Goal: Task Accomplishment & Management: Complete application form

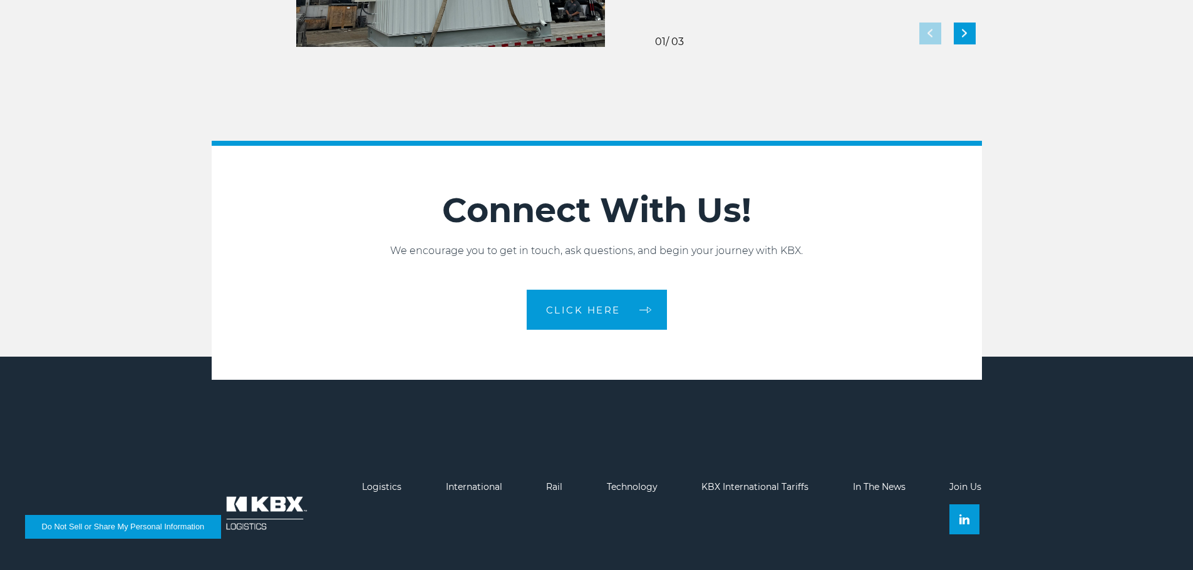
scroll to position [2731, 0]
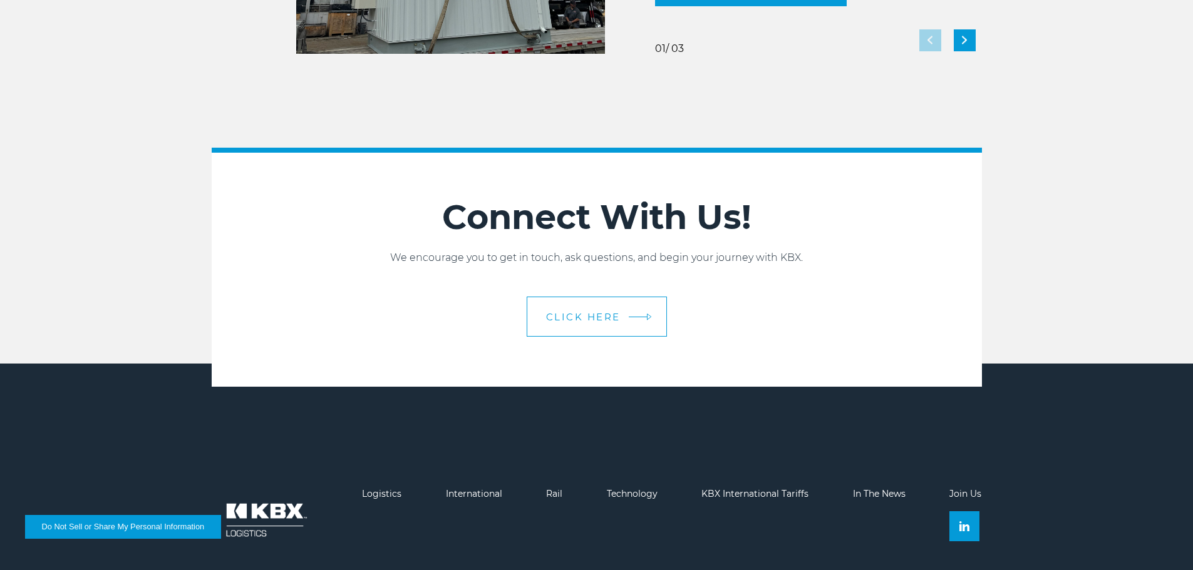
click at [613, 309] on link "CLICK HERE" at bounding box center [596, 317] width 140 height 40
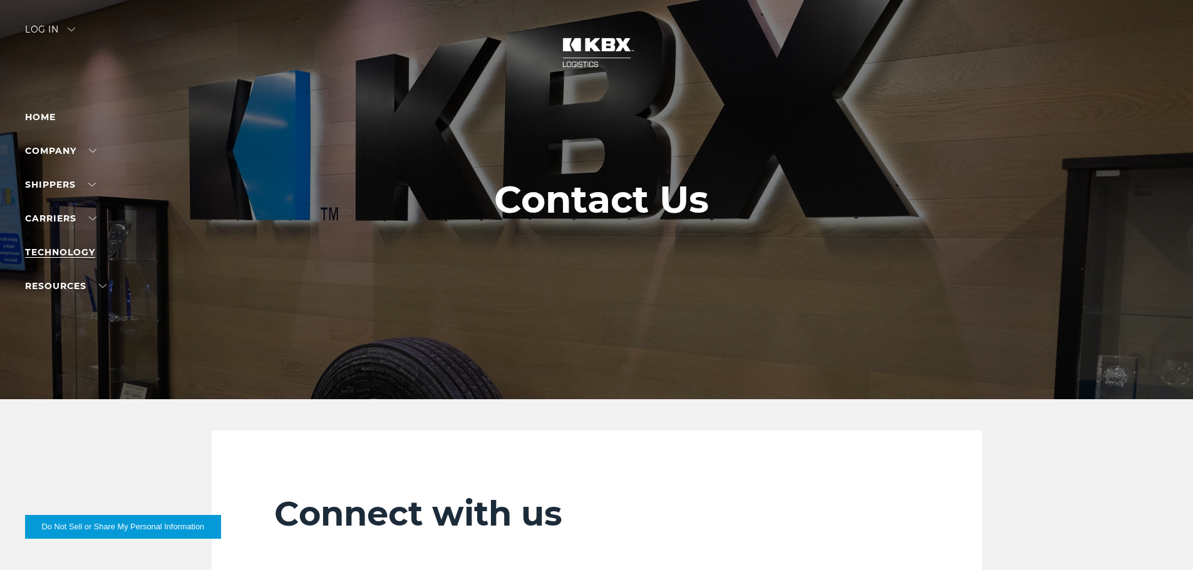
click at [73, 250] on link "Technology" at bounding box center [60, 252] width 70 height 11
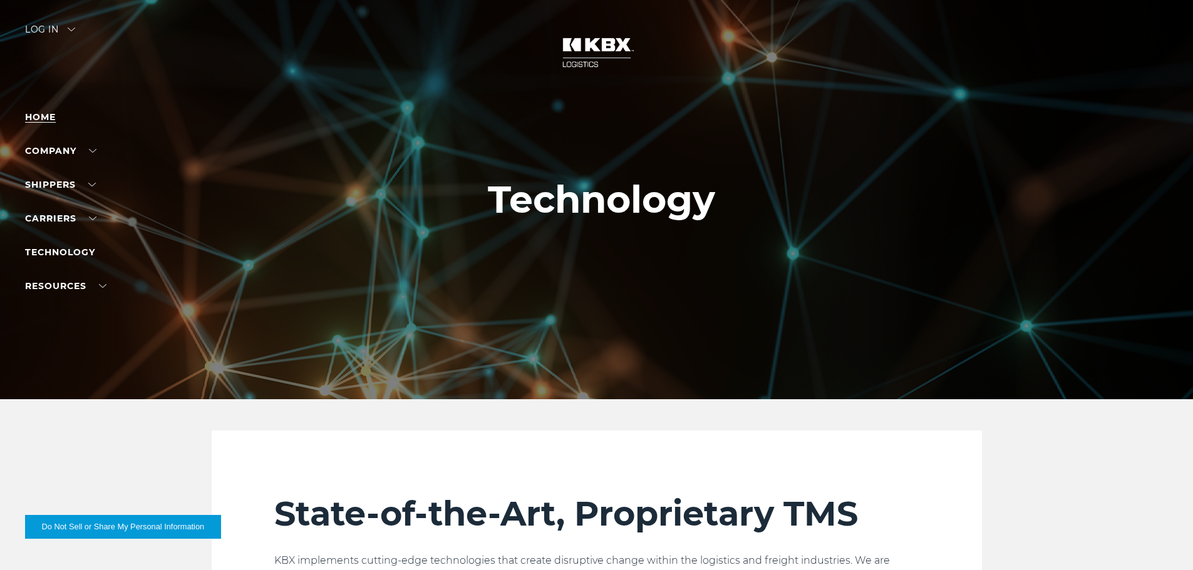
click at [51, 115] on link "Home" at bounding box center [40, 116] width 31 height 11
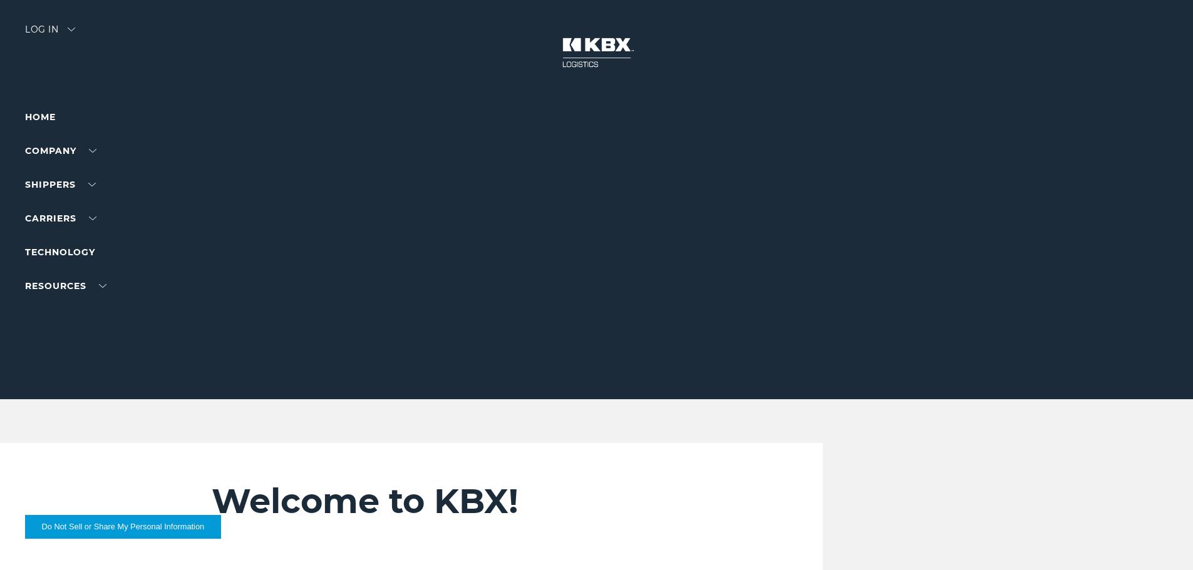
click at [603, 55] on img at bounding box center [597, 52] width 94 height 55
click at [51, 188] on link "Careers" at bounding box center [45, 191] width 41 height 9
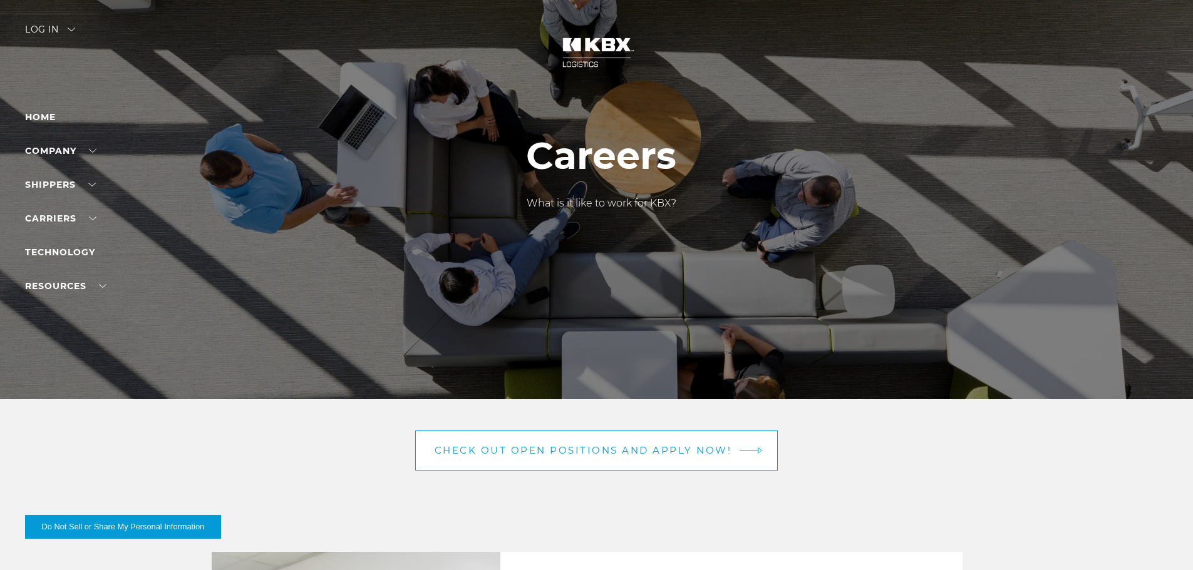
click at [598, 444] on link "Check out open positions and apply now!" at bounding box center [596, 451] width 363 height 40
